Goal: Information Seeking & Learning: Learn about a topic

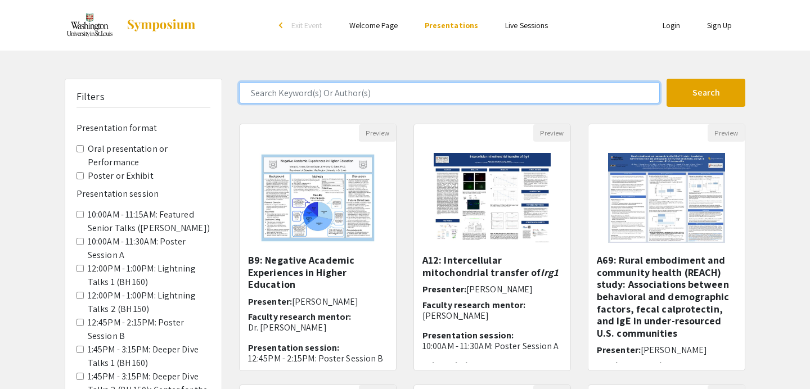
click at [359, 97] on input "Search Keyword(s) Or Author(s)" at bounding box center [449, 92] width 421 height 21
type input "[PERSON_NAME]"
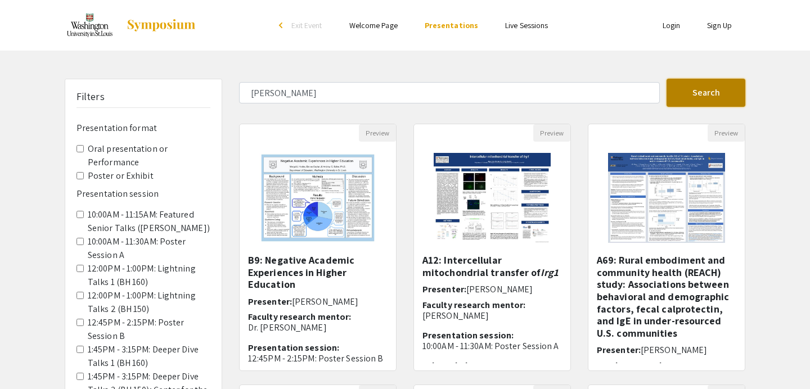
click at [696, 85] on button "Search" at bounding box center [706, 93] width 79 height 28
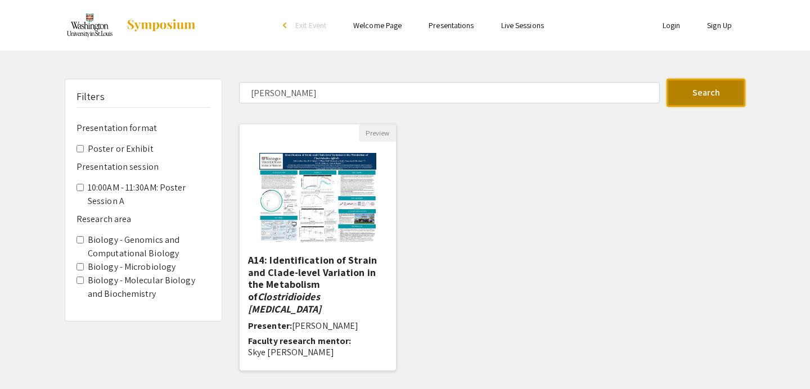
scroll to position [32, 0]
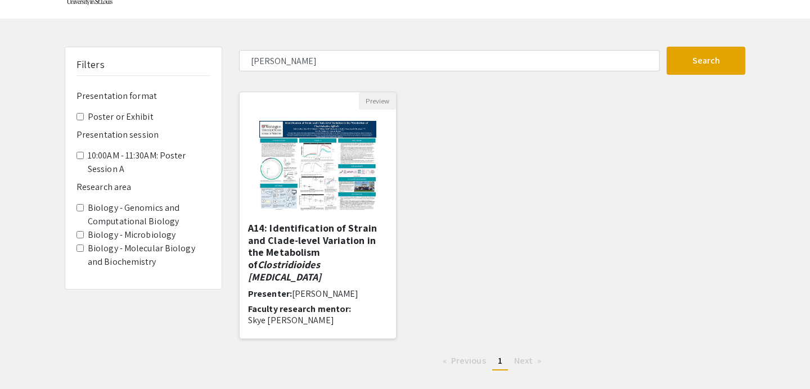
click at [315, 258] on em "Clostridioides [MEDICAL_DATA]" at bounding box center [284, 270] width 73 height 25
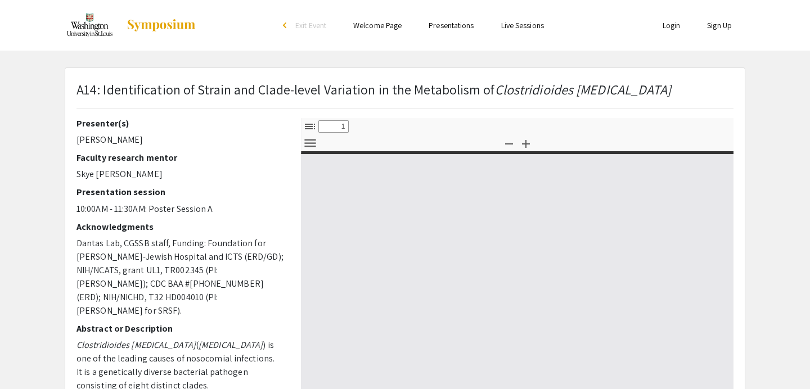
select select "custom"
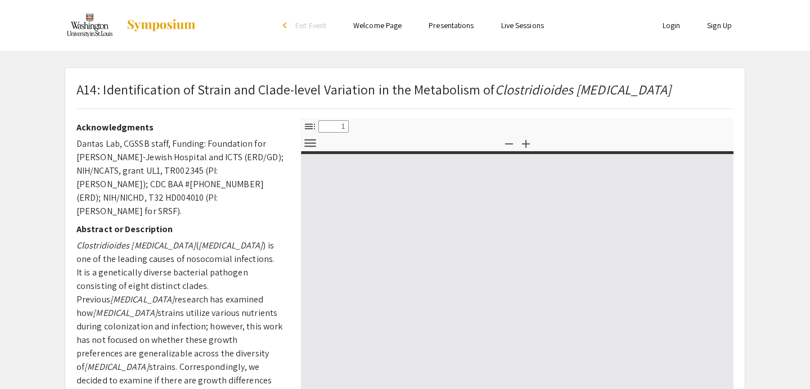
type input "0"
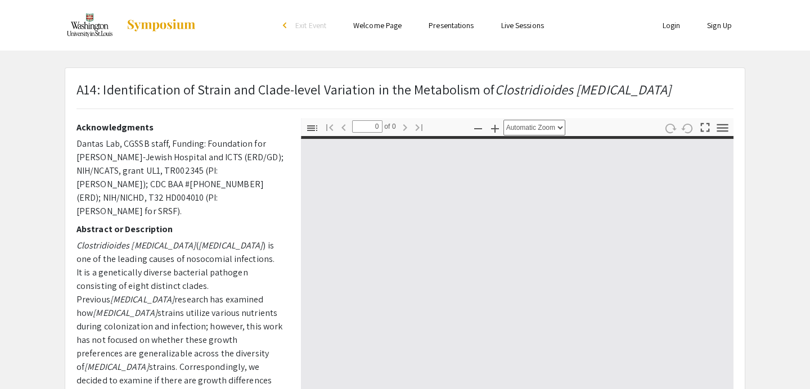
select select "custom"
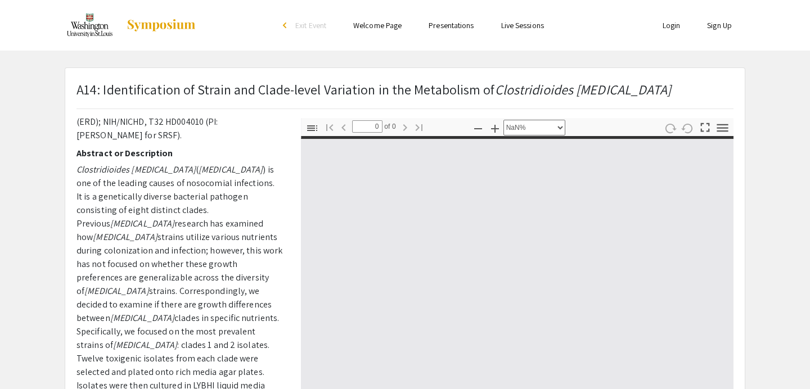
scroll to position [177, 0]
type input "1"
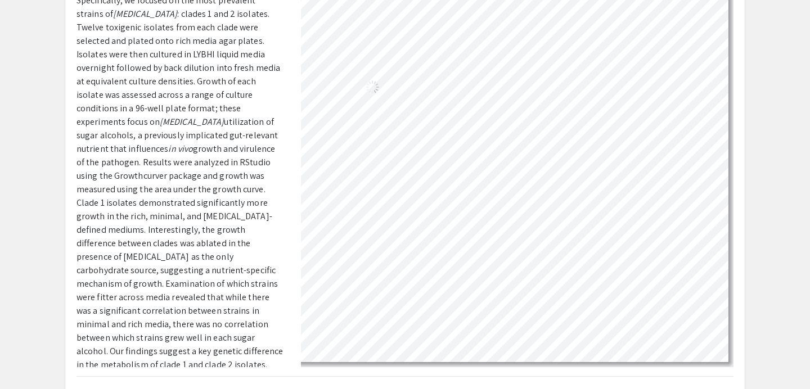
scroll to position [124, 230]
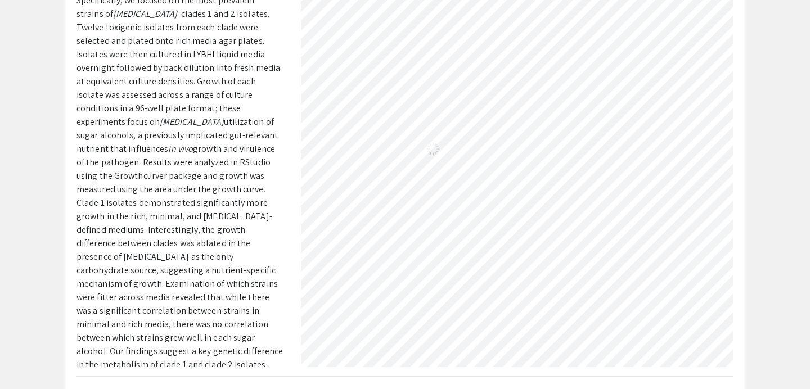
click at [181, 143] on span "growth and virulence of the pathogen. Results were analyzed in RStudio using th…" at bounding box center [180, 270] width 207 height 255
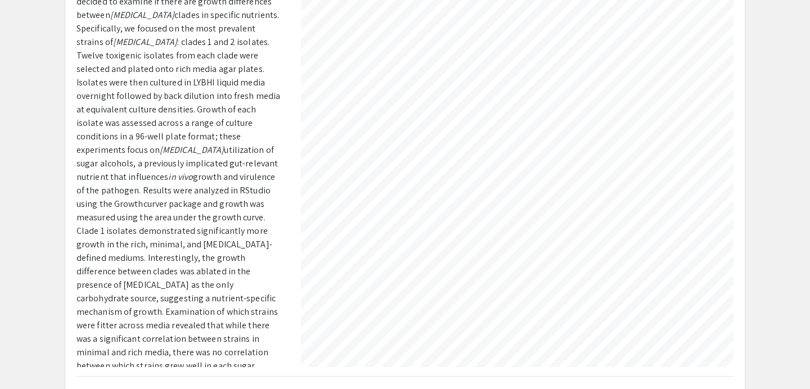
scroll to position [362, 0]
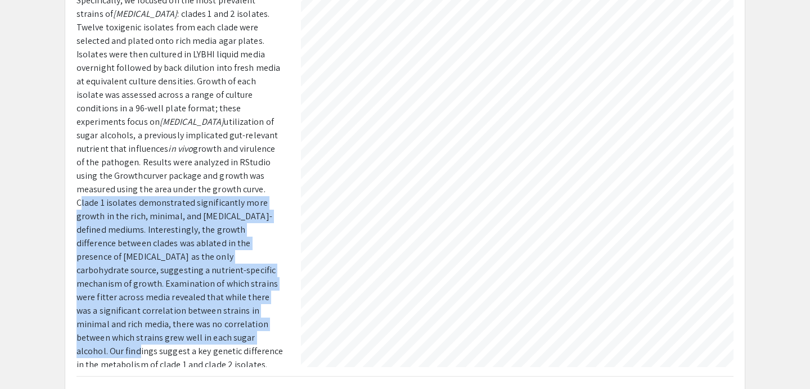
drag, startPoint x: 74, startPoint y: 162, endPoint x: 205, endPoint y: 301, distance: 190.7
click at [205, 301] on div "Presenter(s) [PERSON_NAME] Faculty research mentor [PERSON_NAME] Presentation s…" at bounding box center [180, 171] width 225 height 394
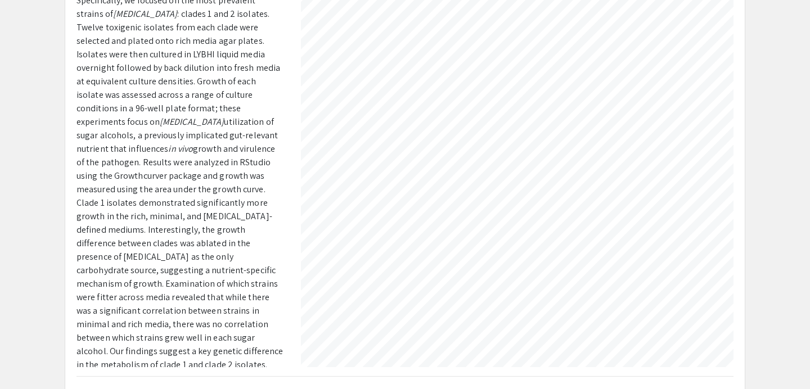
click at [156, 309] on span "growth and virulence of the pathogen. Results were analyzed in RStudio using th…" at bounding box center [180, 270] width 207 height 255
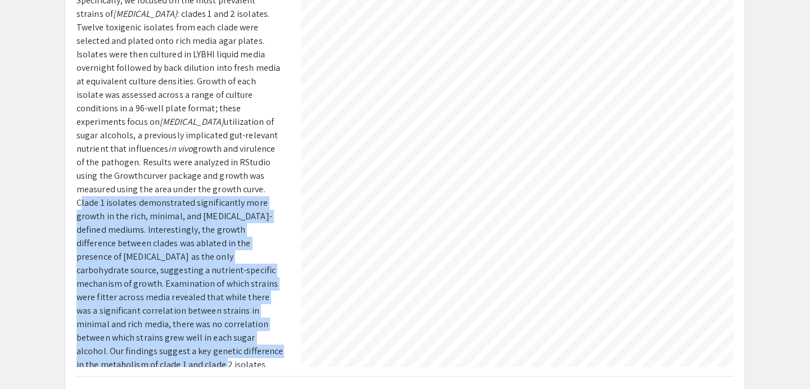
drag, startPoint x: 108, startPoint y: 326, endPoint x: 71, endPoint y: 163, distance: 167.3
click at [71, 163] on div "Presenter(s) [PERSON_NAME] Faculty research mentor [PERSON_NAME] Presentation s…" at bounding box center [180, 171] width 225 height 394
copy span "Clade 1 isolates demonstrated significantly more growth in the rich, minimal, a…"
select select "custom"
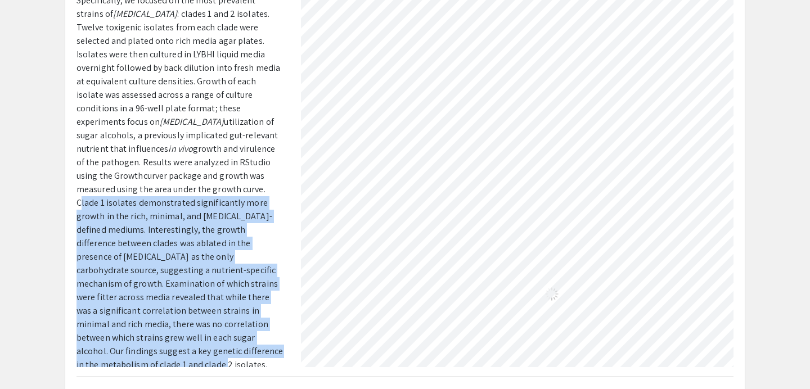
scroll to position [155, 346]
